Goal: Find specific page/section: Find specific page/section

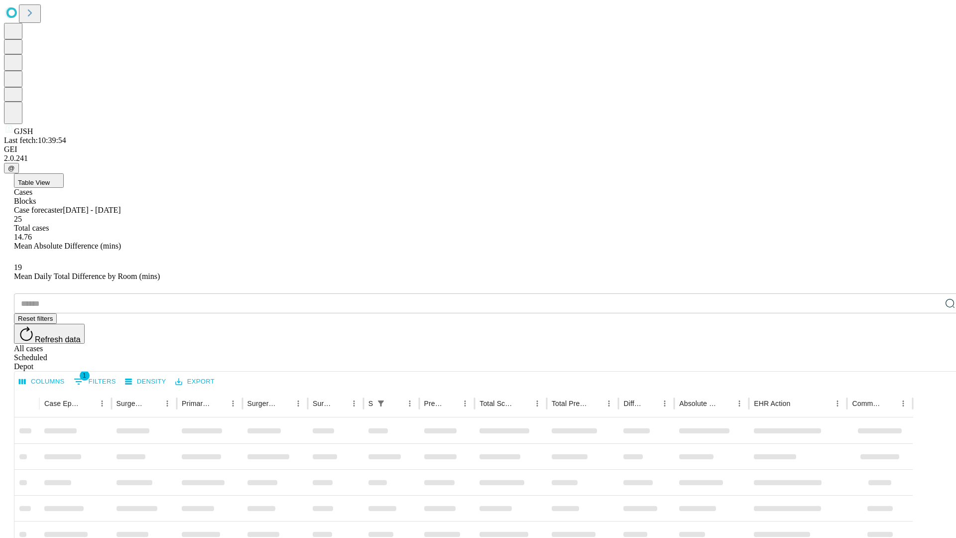
click at [930, 362] on div "Depot" at bounding box center [488, 366] width 948 height 9
